Goal: Use online tool/utility: Utilize a website feature to perform a specific function

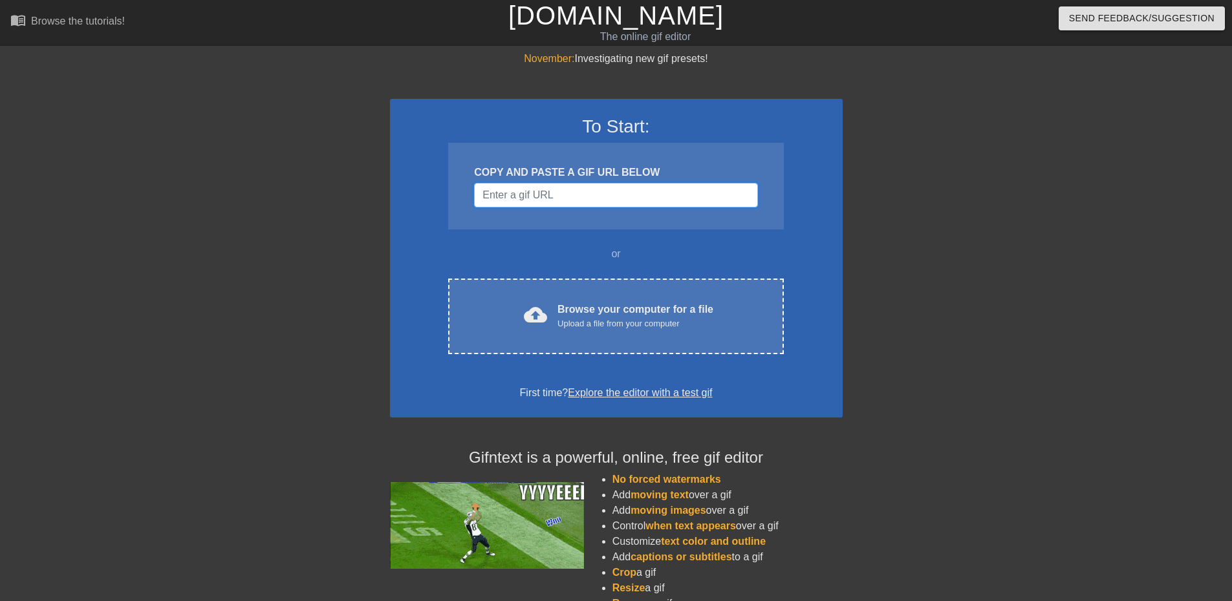
click at [586, 199] on input "Username" at bounding box center [615, 195] width 283 height 25
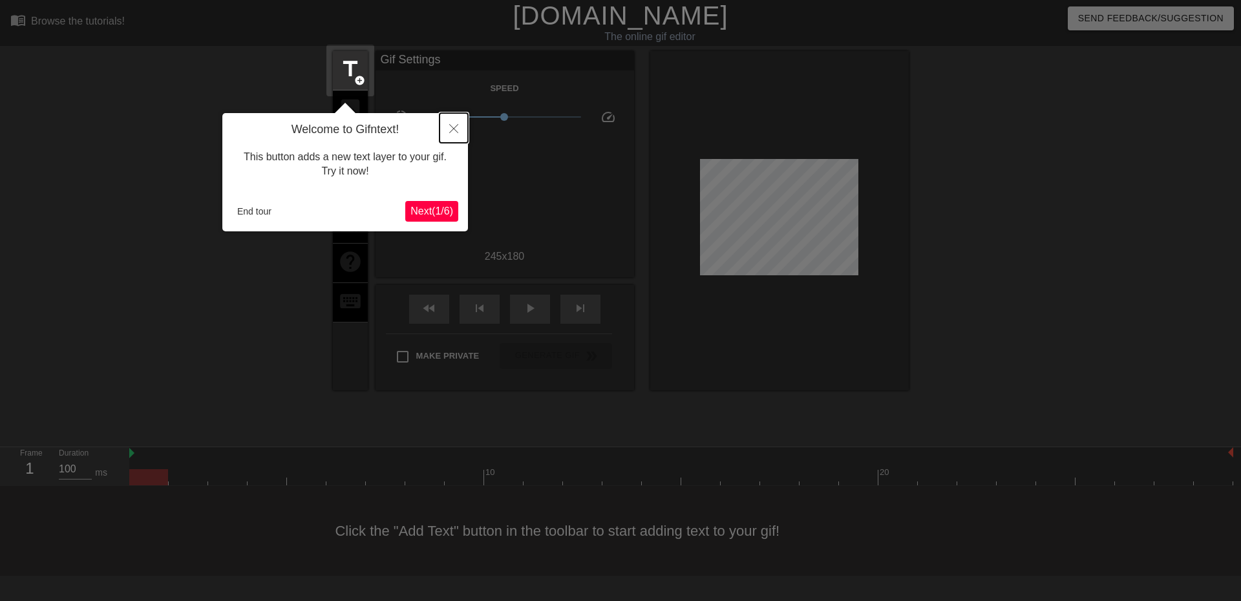
click at [451, 129] on icon "Close" at bounding box center [453, 128] width 9 height 9
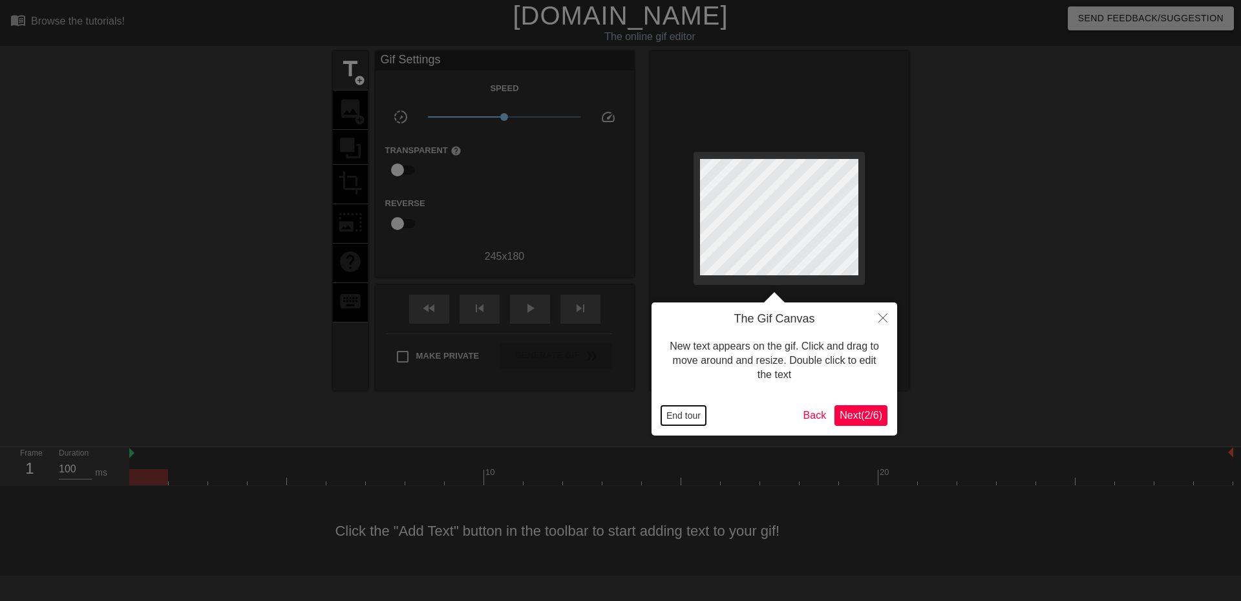
click at [683, 418] on button "End tour" at bounding box center [683, 415] width 45 height 19
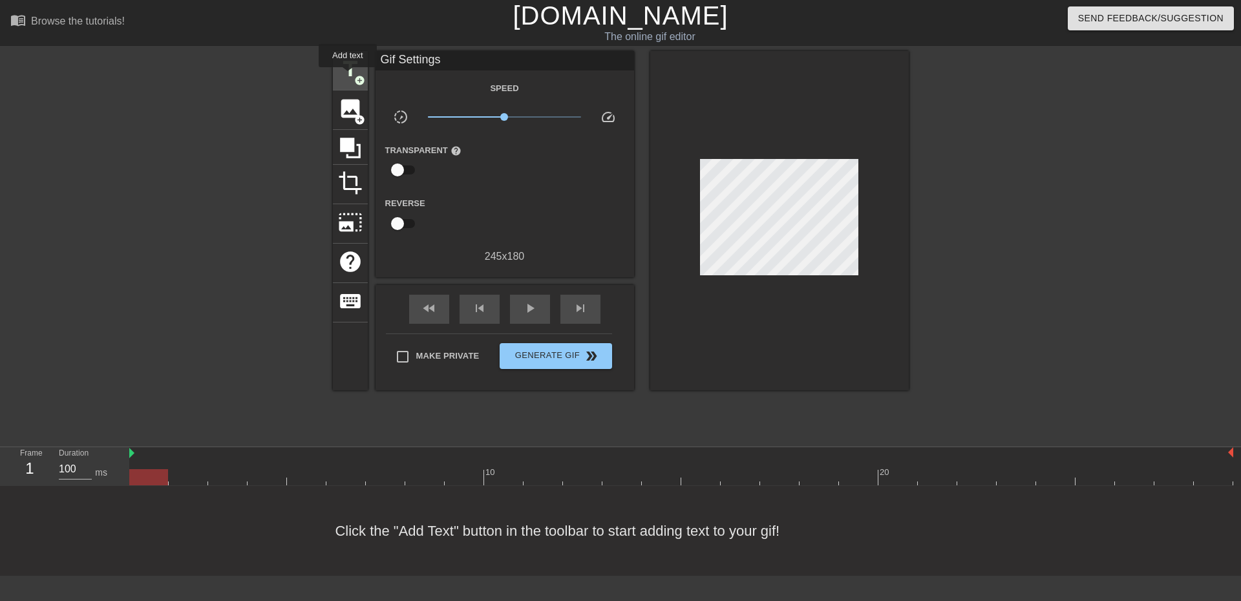
click at [347, 76] on span "title" at bounding box center [350, 69] width 25 height 25
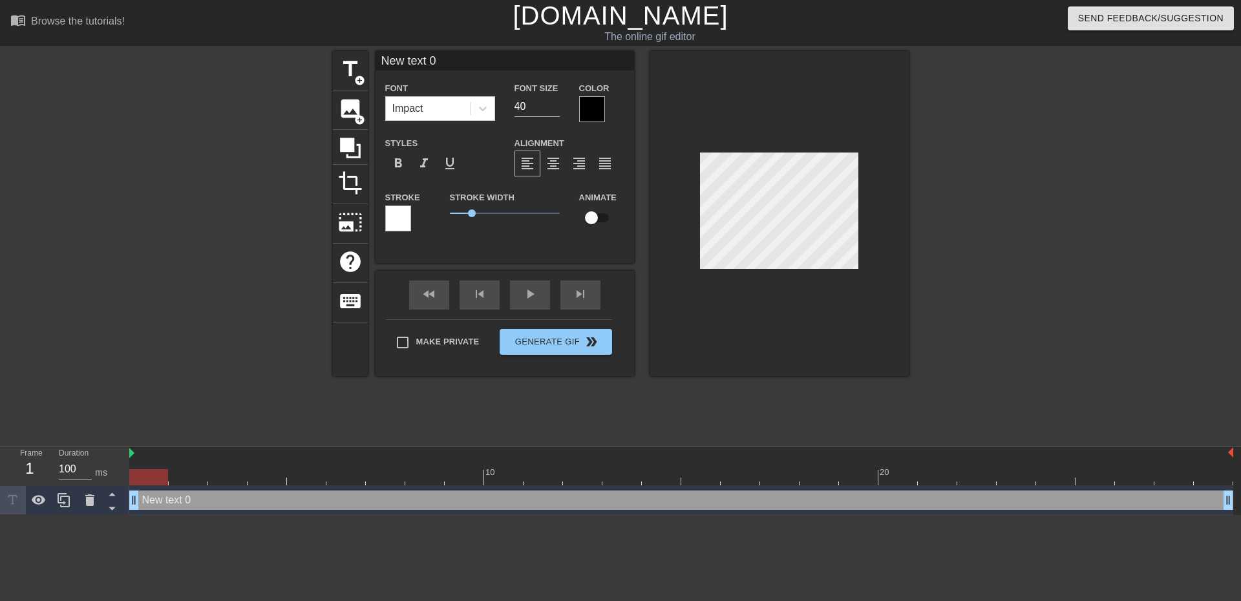
scroll to position [2, 1]
type input "T"
type textarea "T"
type input "TO"
type textarea "TO"
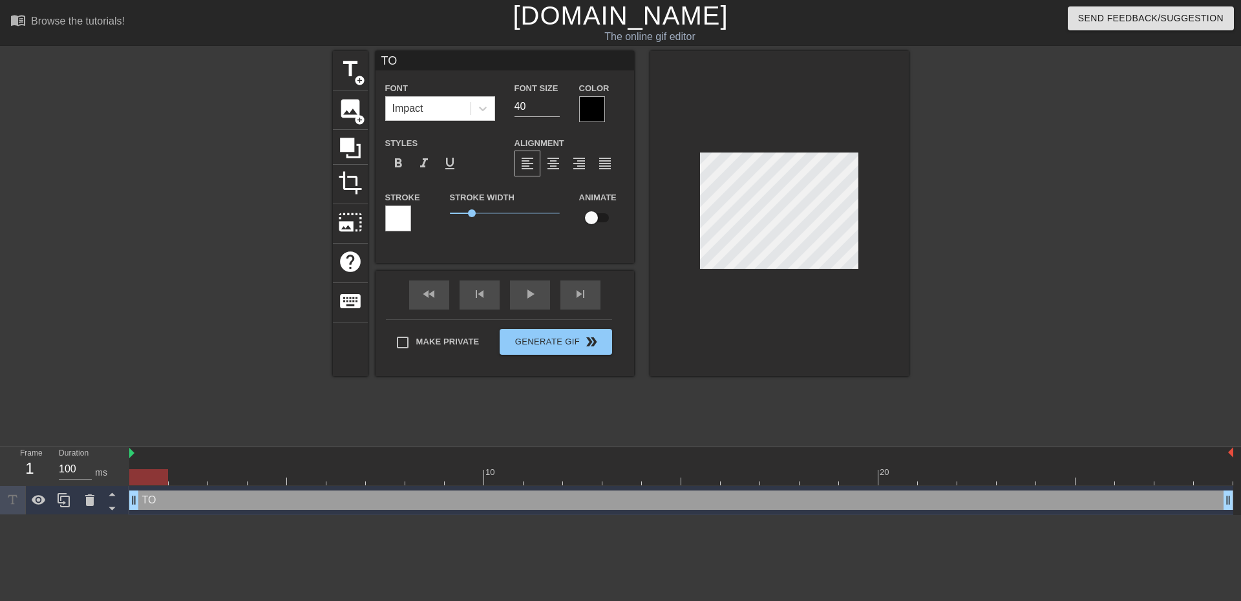
type input "TOK"
type textarea "TOK"
type input "TOKE"
type textarea "TOKE"
type input "TOKEN"
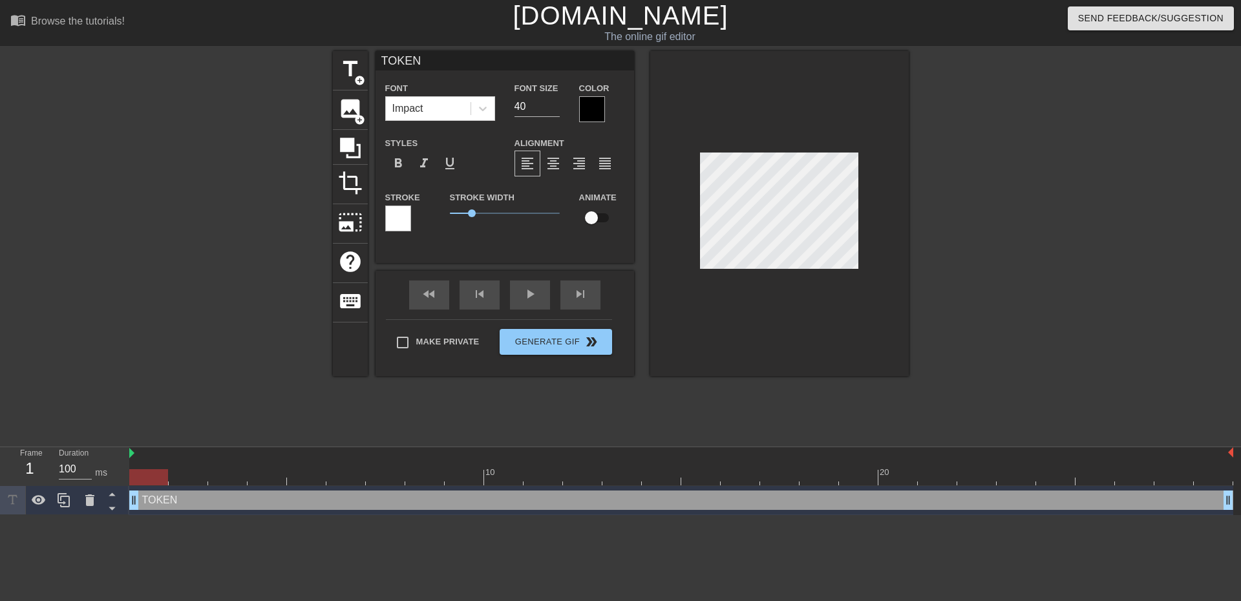
scroll to position [2, 2]
type textarea "TOKEN"
click at [887, 247] on div at bounding box center [779, 213] width 259 height 325
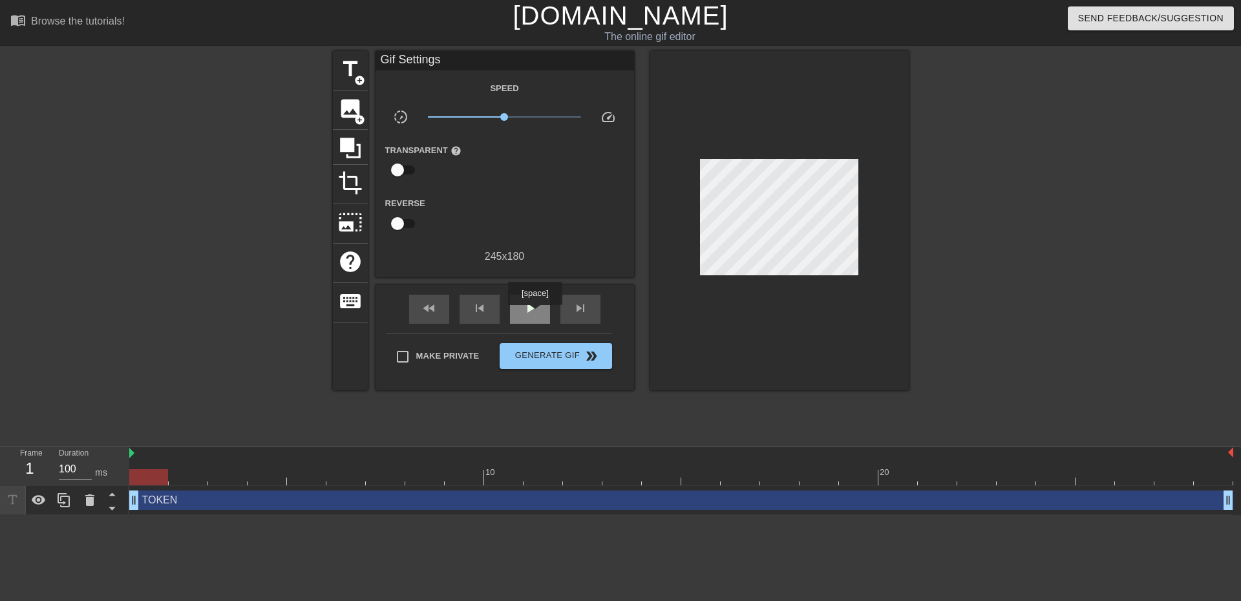
click at [535, 314] on span "play_arrow" at bounding box center [530, 309] width 16 height 16
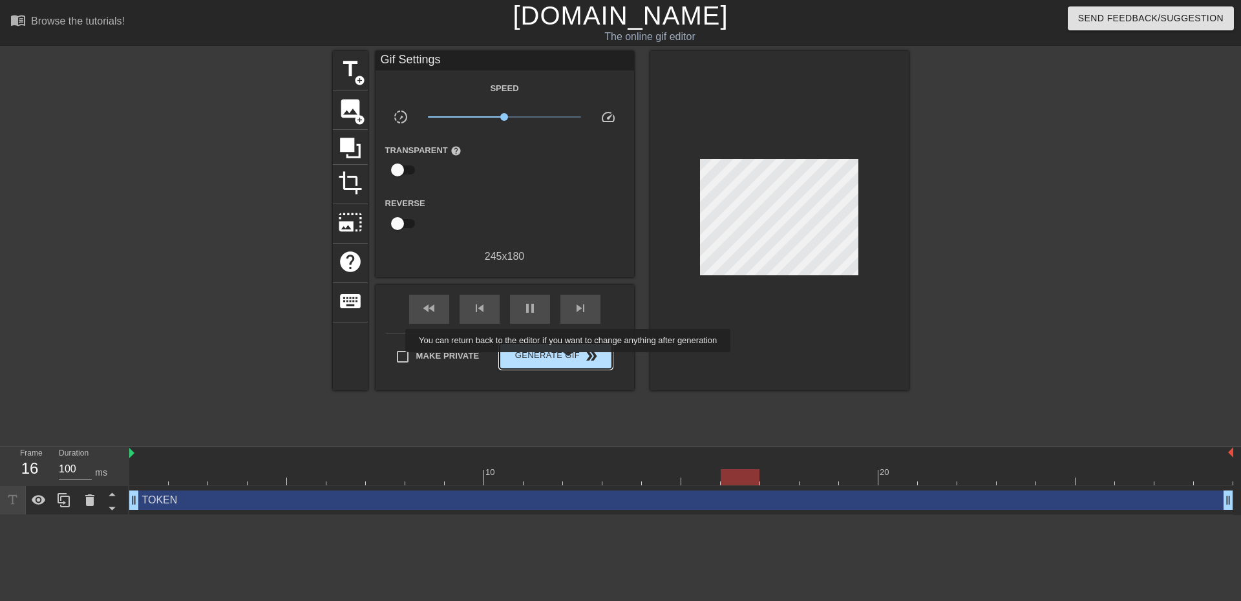
click at [567, 360] on span "Generate Gif double_arrow" at bounding box center [556, 357] width 102 height 16
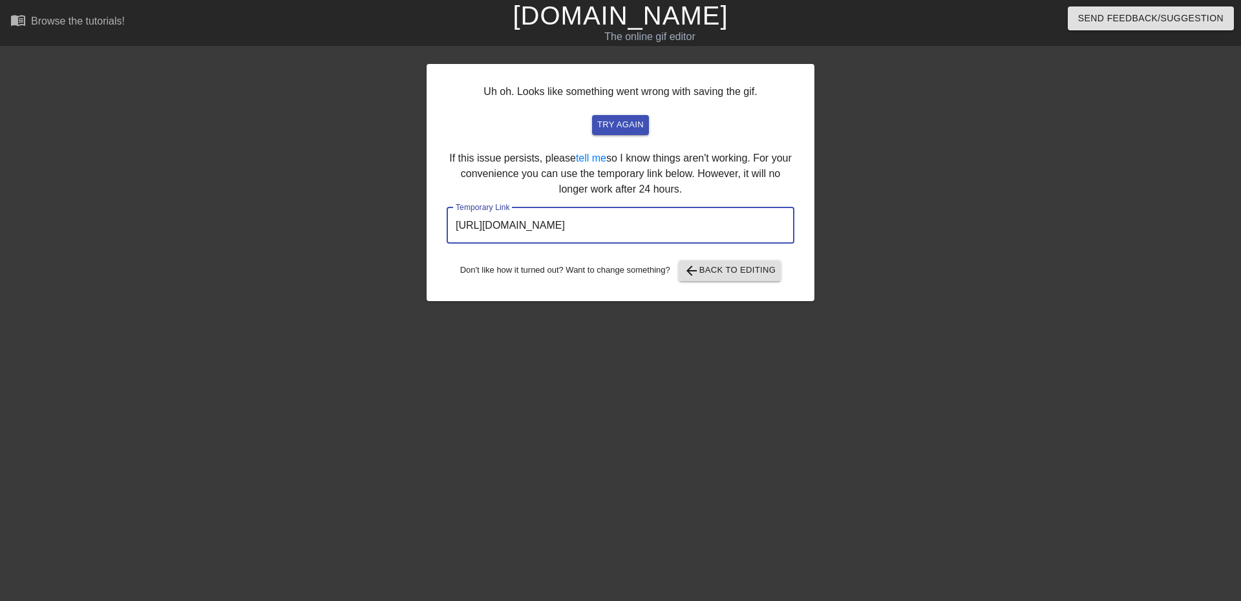
click at [692, 230] on input "[URL][DOMAIN_NAME]" at bounding box center [621, 226] width 348 height 36
